Goal: Check status: Check status

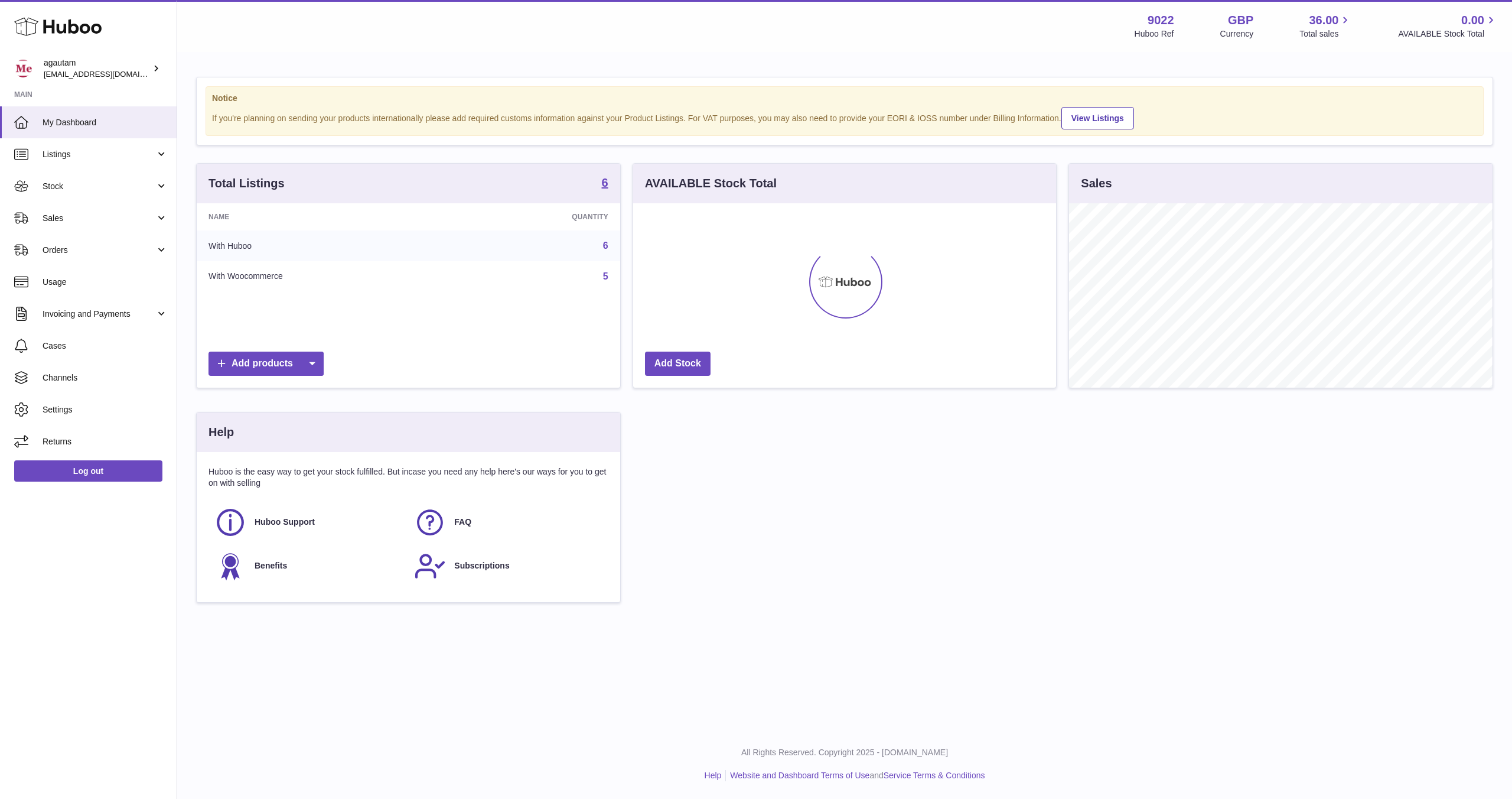
scroll to position [185, 423]
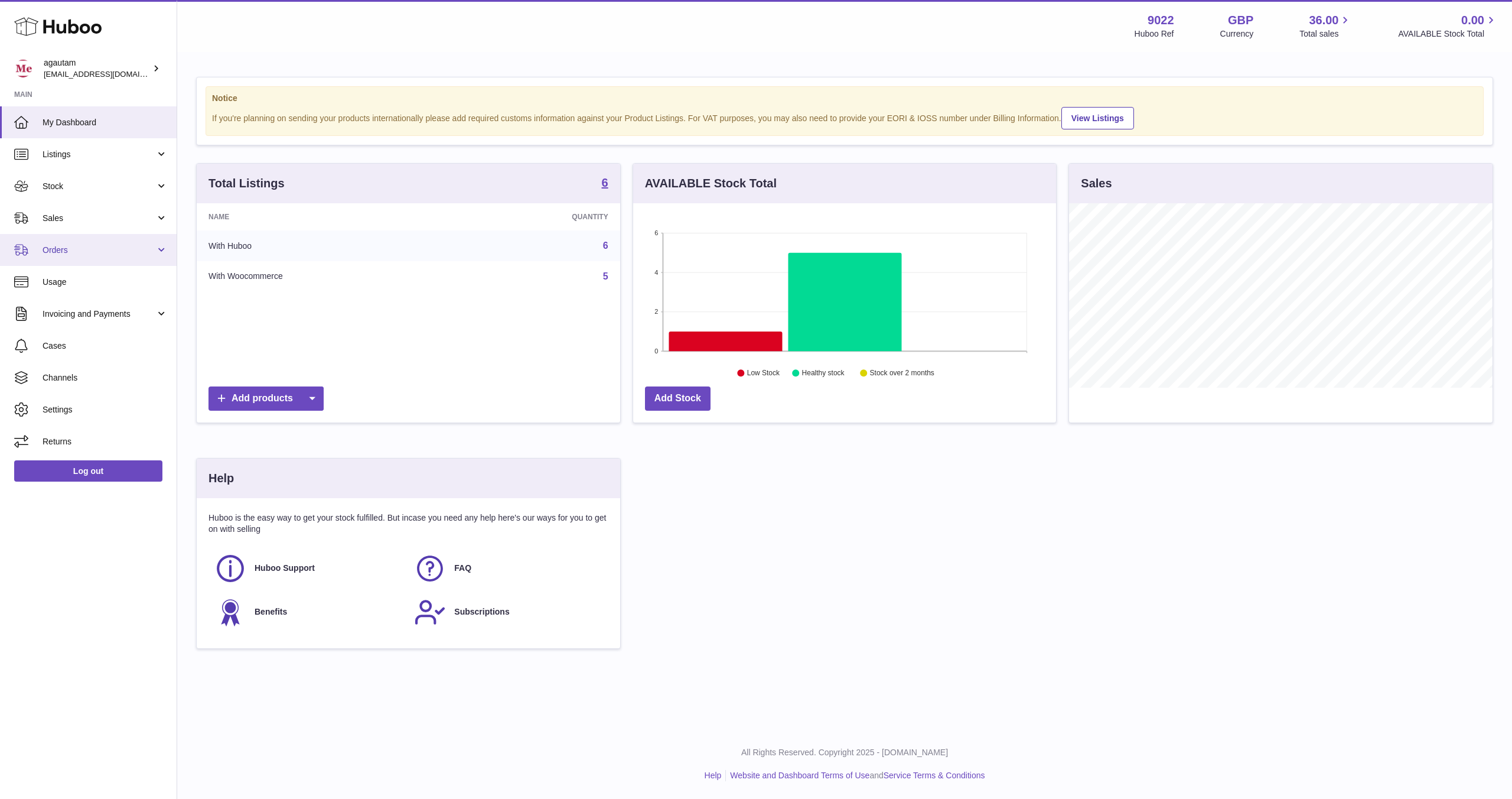
click at [68, 257] on link "Orders" at bounding box center [88, 250] width 177 height 32
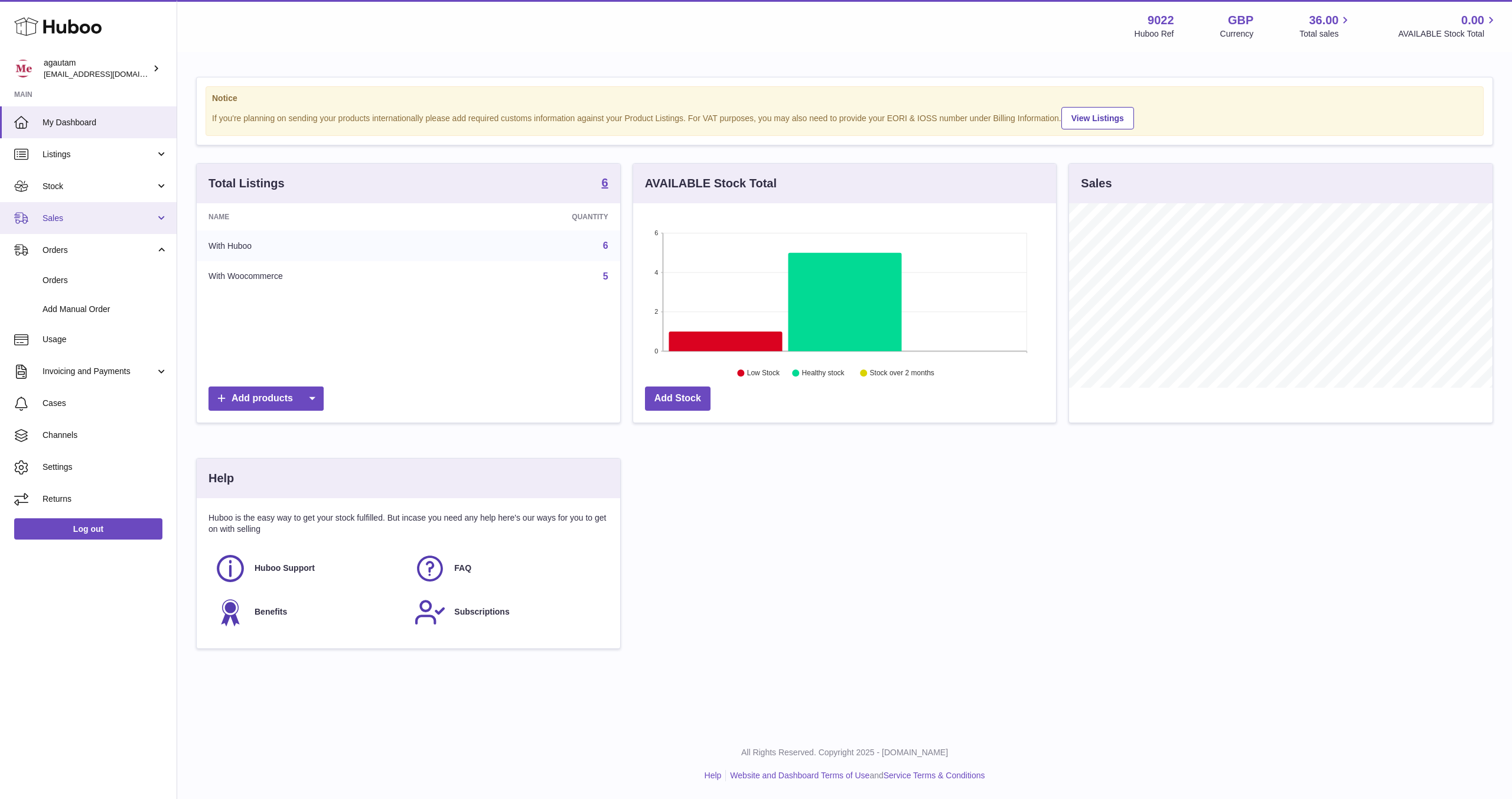
click at [71, 219] on span "Sales" at bounding box center [98, 218] width 112 height 11
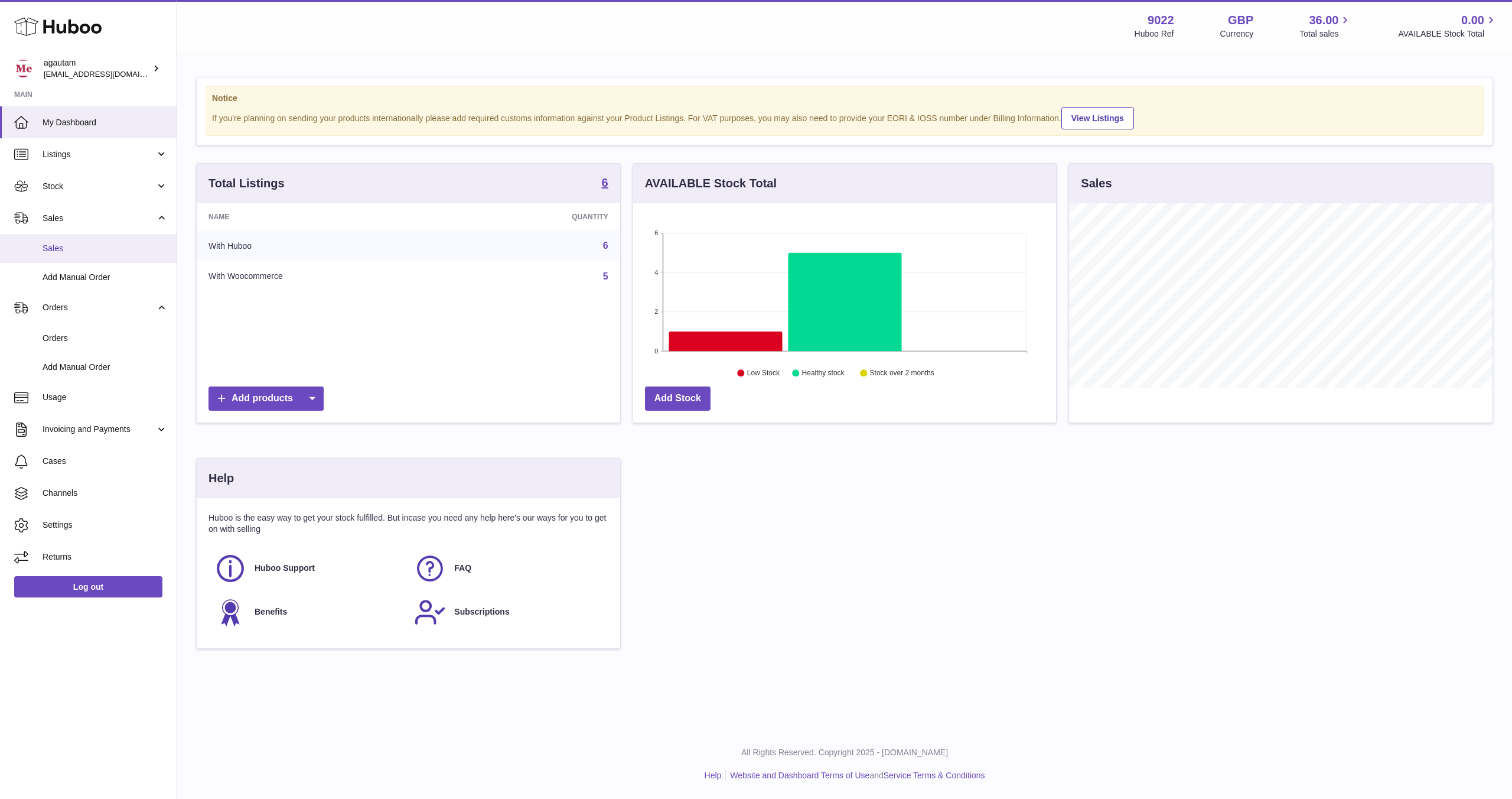
click at [58, 253] on span "Sales" at bounding box center [105, 248] width 125 height 11
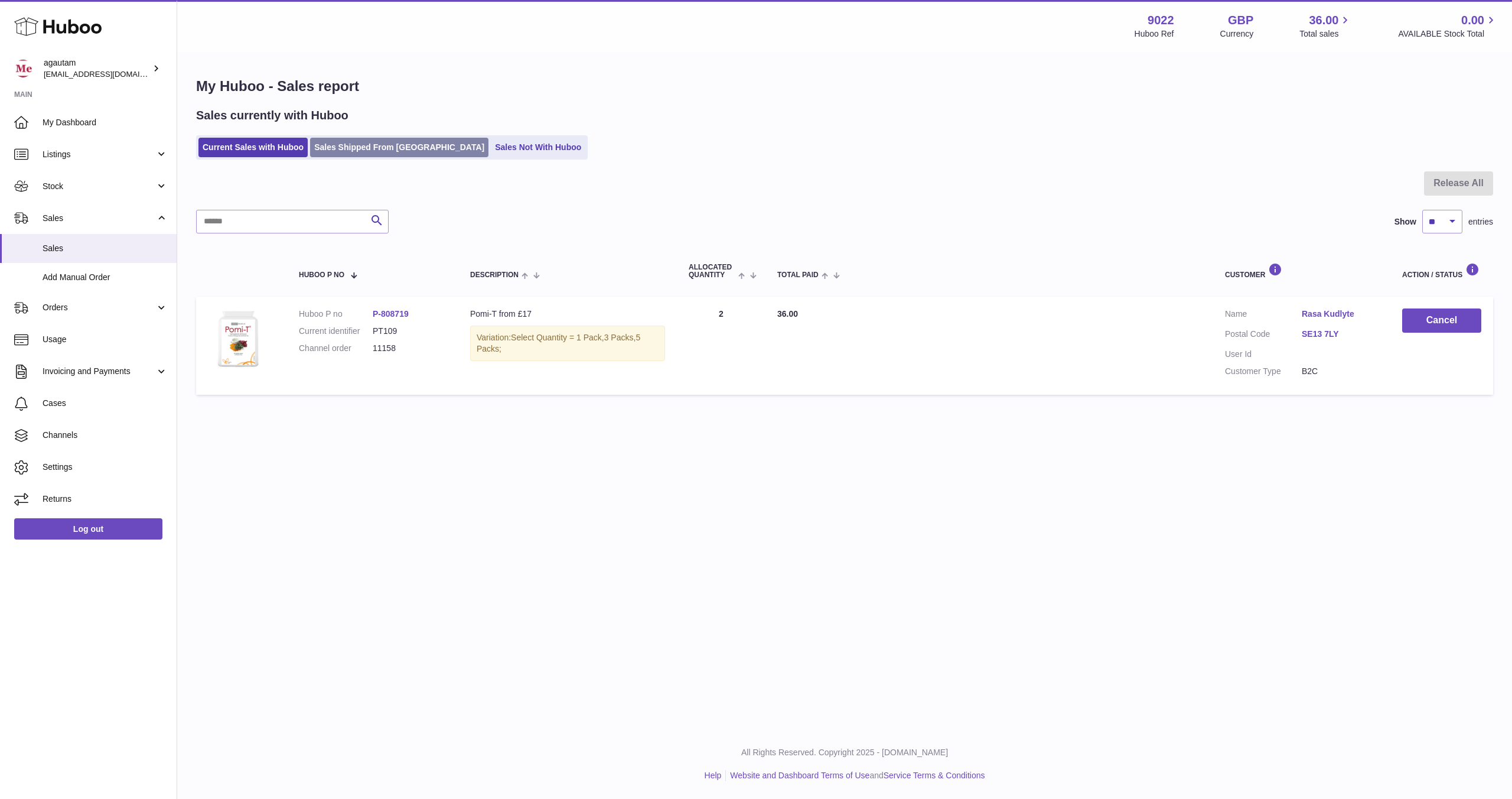
click at [391, 150] on link "Sales Shipped From Huboo" at bounding box center [399, 147] width 178 height 19
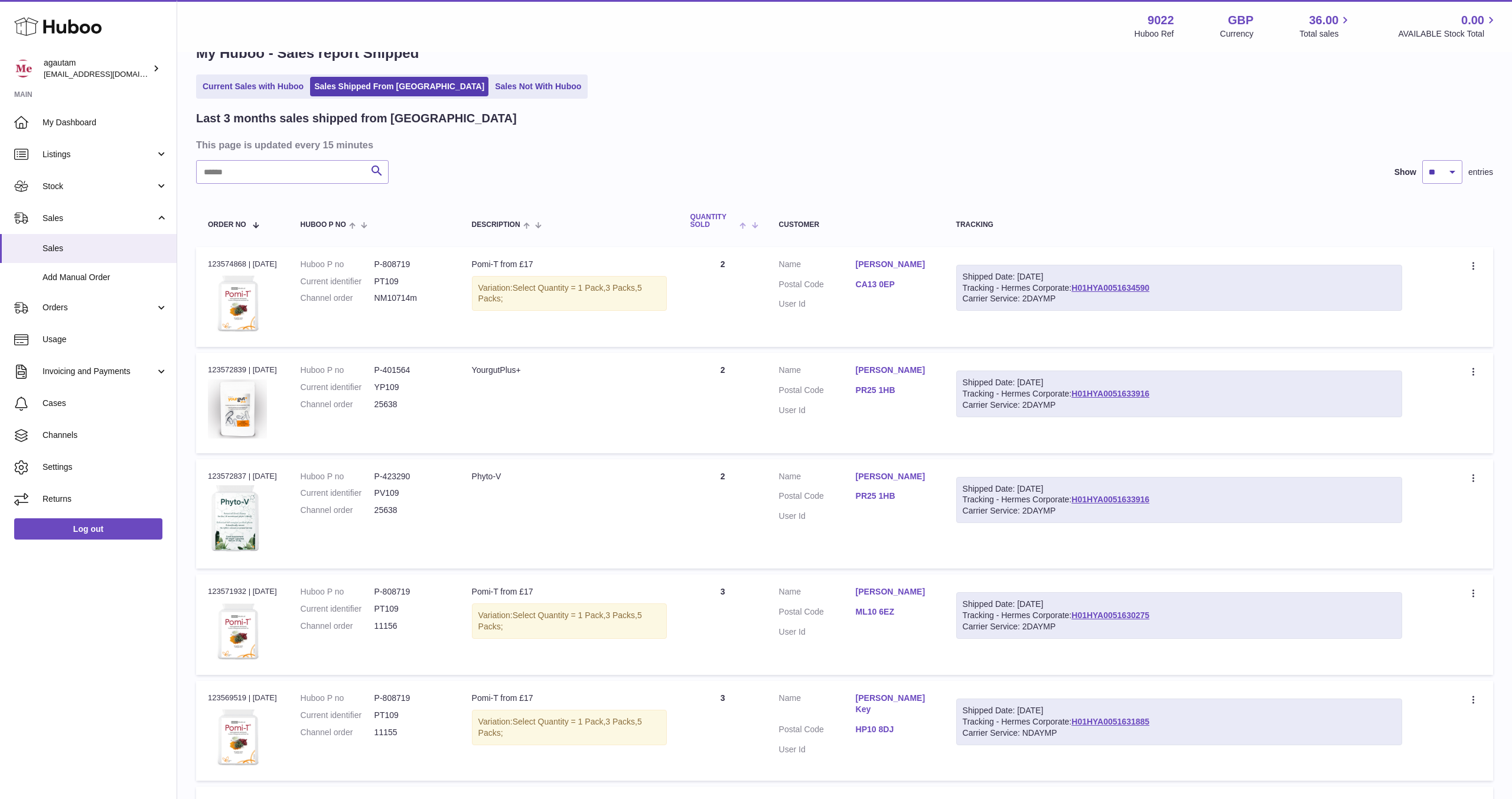
scroll to position [33, 0]
click at [1472, 265] on icon at bounding box center [1473, 265] width 2 height 8
click at [1234, 212] on th "Tracking" at bounding box center [1179, 220] width 470 height 39
click at [1137, 286] on link "H01HYA0051634590" at bounding box center [1110, 287] width 78 height 9
drag, startPoint x: 384, startPoint y: 297, endPoint x: 429, endPoint y: 296, distance: 45.0
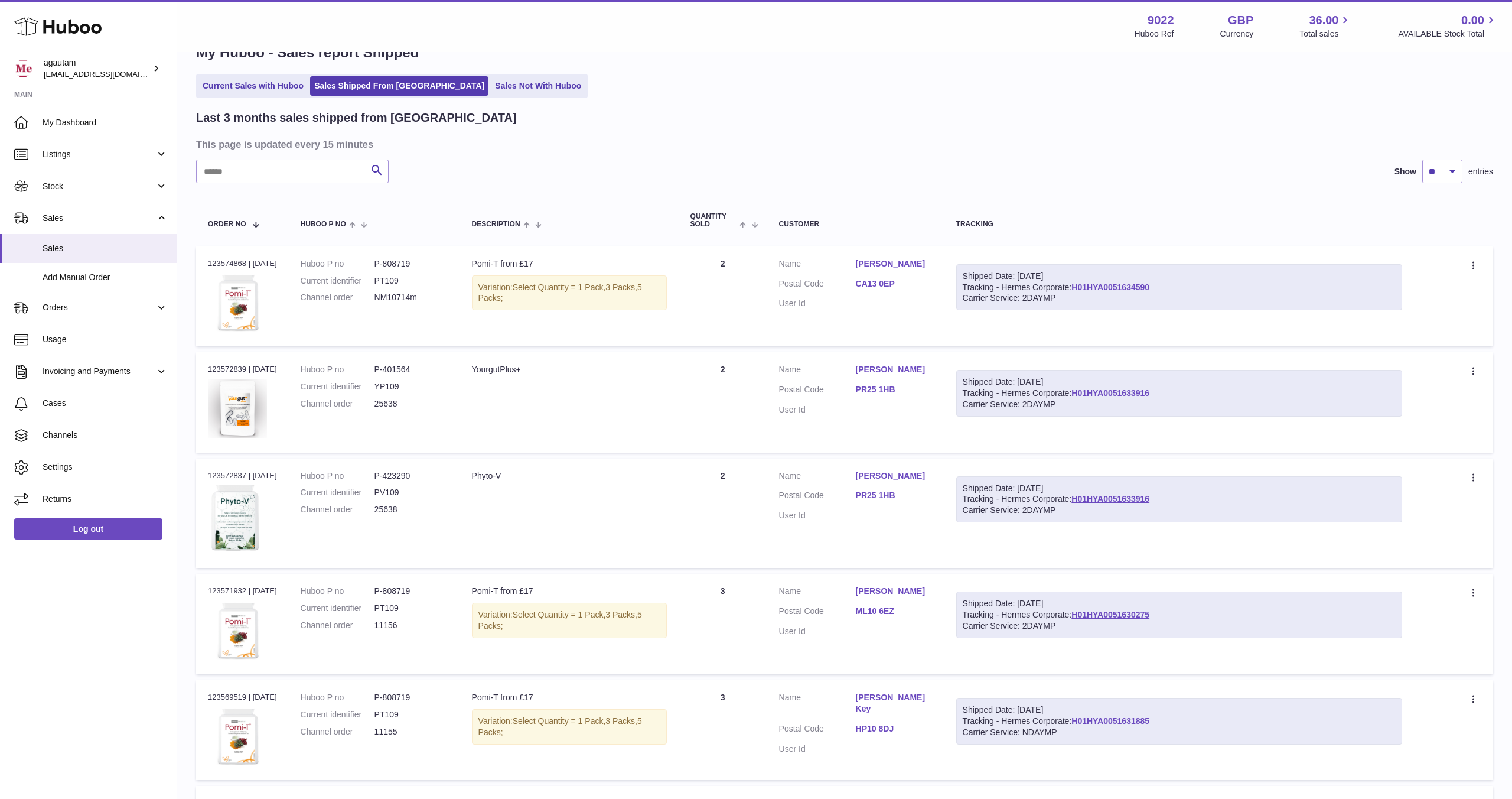
click at [429, 296] on dl "Huboo P no P-808719 Current identifier PT109 Channel order NM10714m" at bounding box center [375, 284] width 147 height 51
click at [473, 185] on div "Search Show ** ** ** entries" at bounding box center [844, 174] width 1297 height 23
click at [393, 299] on dd "NM10714m" at bounding box center [411, 300] width 74 height 11
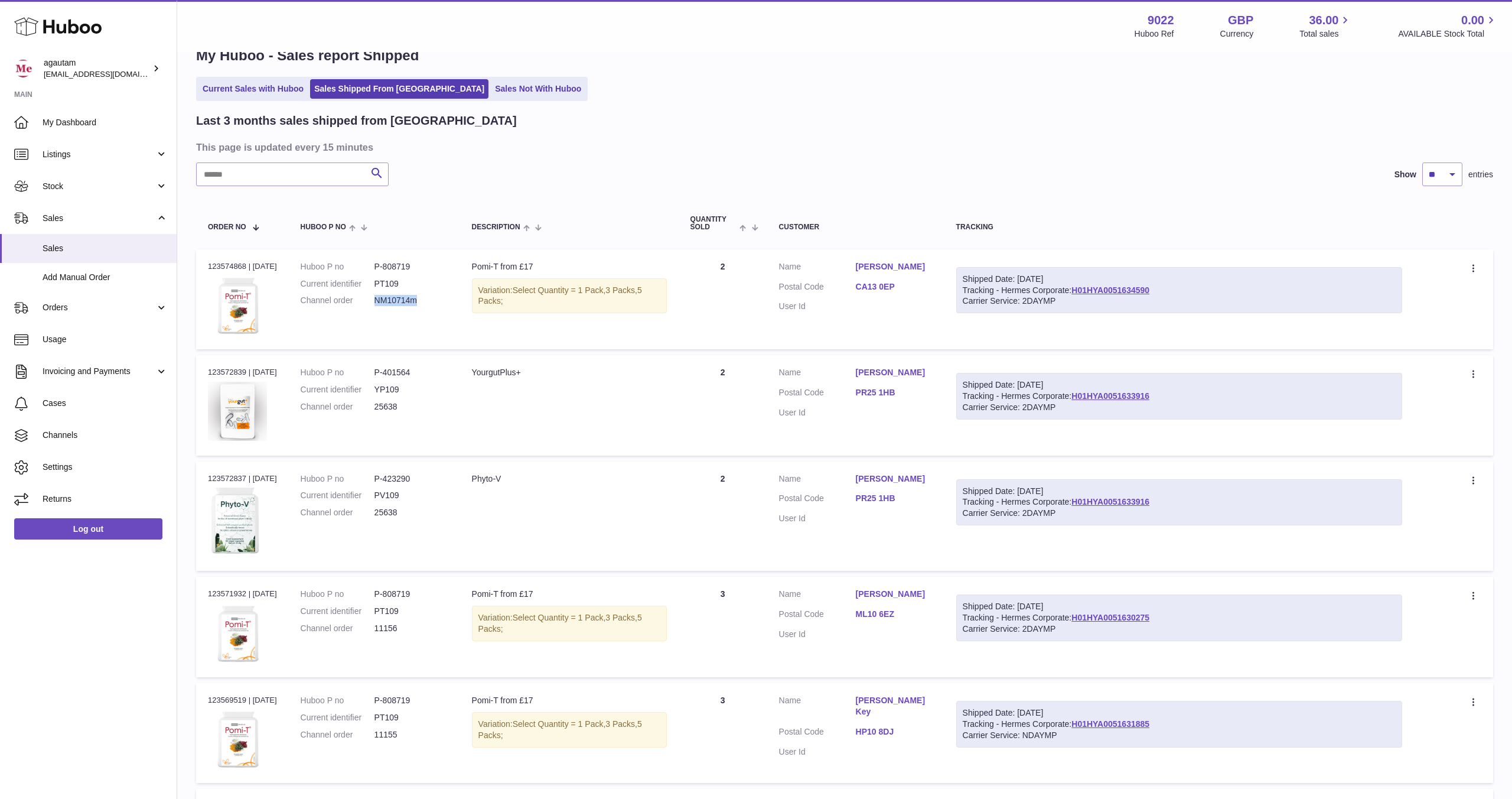
click at [393, 299] on dd "NM10714m" at bounding box center [411, 300] width 74 height 11
copy dd "NM10714m"
click at [225, 267] on div "Order no 123574868 | [DATE]" at bounding box center [242, 267] width 69 height 11
click at [234, 267] on div "Order no 123574868 | [DATE]" at bounding box center [242, 267] width 69 height 11
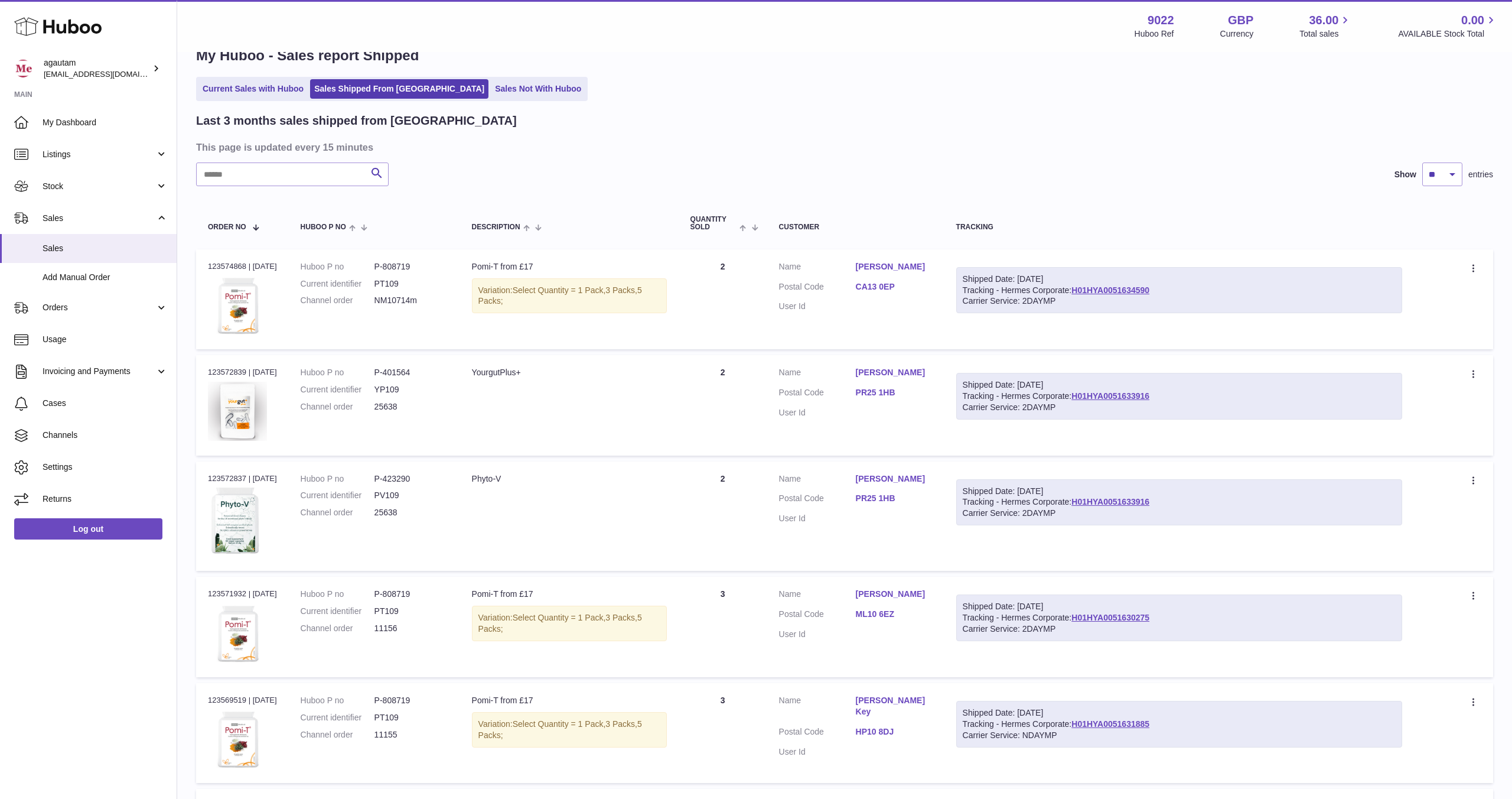
drag, startPoint x: 205, startPoint y: 265, endPoint x: 288, endPoint y: 267, distance: 83.0
click at [288, 267] on td "Order no 123574868 | [DATE]" at bounding box center [243, 299] width 93 height 100
copy div "123574868 | [DATE]"
